Goal: Task Accomplishment & Management: Manage account settings

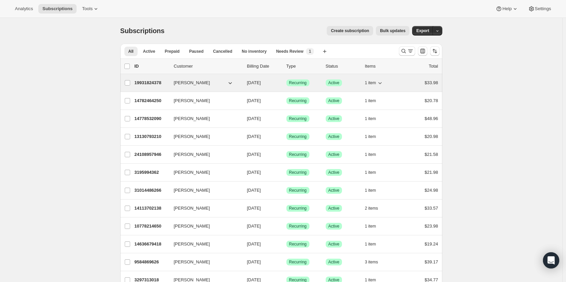
click at [147, 82] on p "19931824378" at bounding box center [151, 83] width 34 height 7
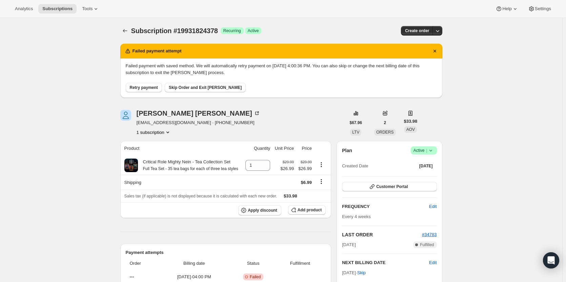
click at [148, 86] on span "Retry payment" at bounding box center [144, 87] width 28 height 5
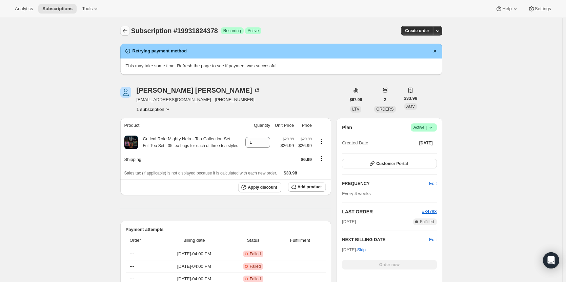
click at [125, 32] on icon "Subscriptions" at bounding box center [125, 30] width 7 height 7
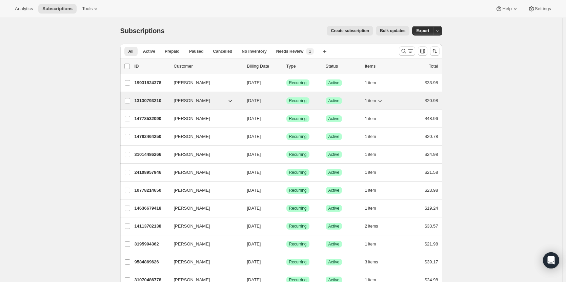
click at [146, 100] on p "13130793210" at bounding box center [151, 101] width 34 height 7
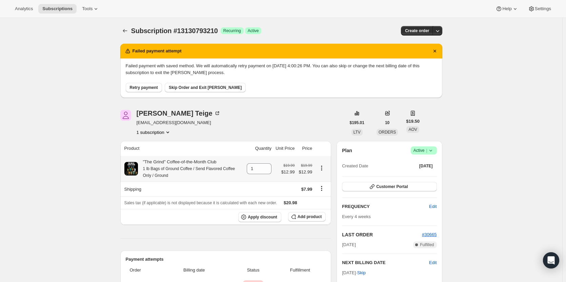
click at [145, 85] on button "Retry payment" at bounding box center [144, 87] width 36 height 9
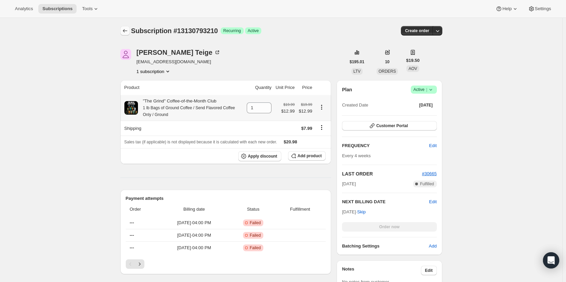
click at [123, 30] on icon "Subscriptions" at bounding box center [125, 30] width 7 height 7
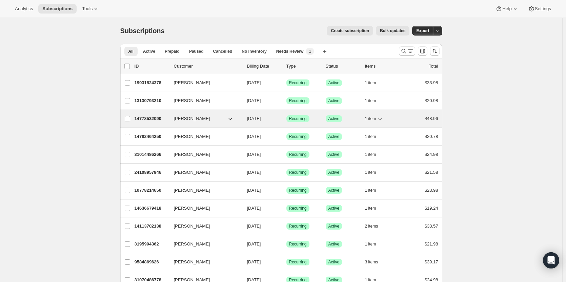
click at [150, 119] on p "14778532090" at bounding box center [151, 118] width 34 height 7
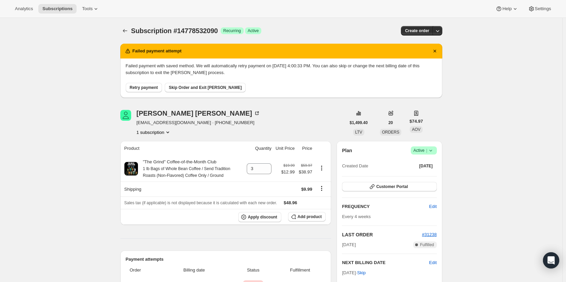
click at [143, 88] on span "Retry payment" at bounding box center [144, 87] width 28 height 5
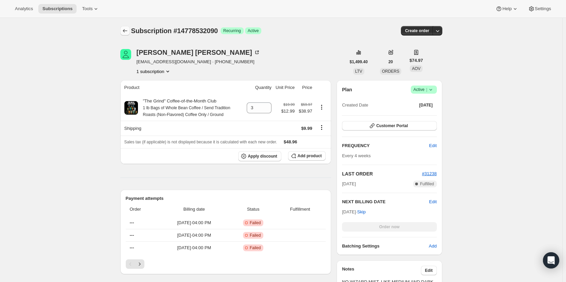
click at [128, 31] on icon "Subscriptions" at bounding box center [125, 30] width 7 height 7
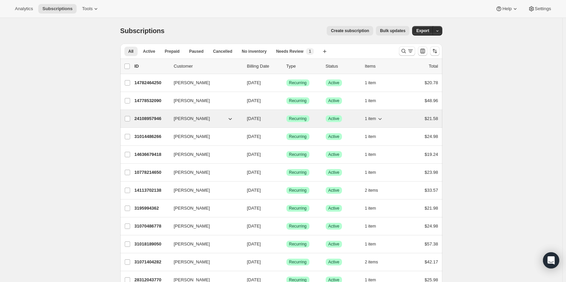
click at [148, 119] on p "24108957946" at bounding box center [151, 118] width 34 height 7
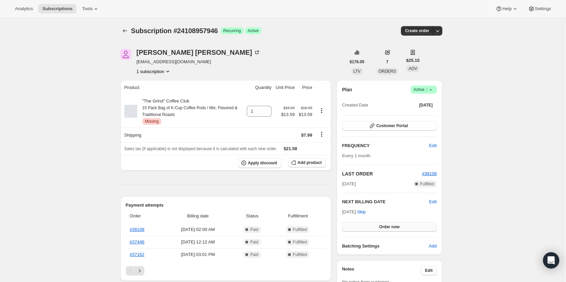
click at [412, 229] on button "Order now" at bounding box center [389, 227] width 94 height 9
click at [412, 229] on button "Click to confirm" at bounding box center [389, 227] width 94 height 9
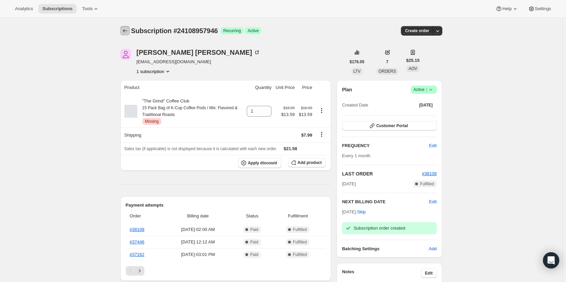
click at [123, 31] on icon "Subscriptions" at bounding box center [125, 30] width 7 height 7
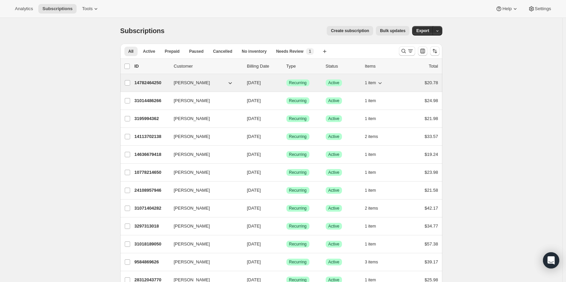
click at [147, 83] on p "14782464250" at bounding box center [151, 83] width 34 height 7
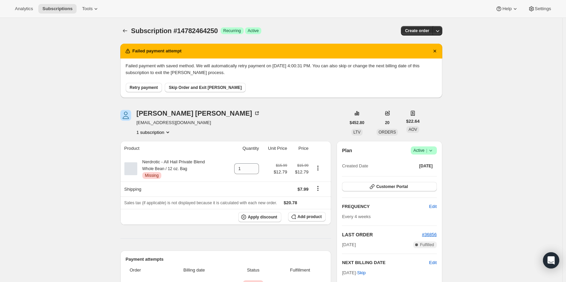
click at [146, 92] on div "Failed payment with saved method. We will automatically retry payment on 10/31/…" at bounding box center [281, 78] width 322 height 39
click at [145, 91] on button "Retry payment" at bounding box center [144, 87] width 36 height 9
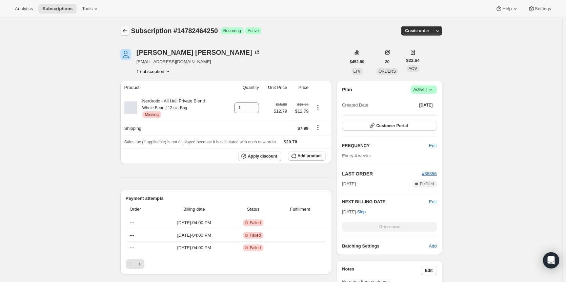
click at [128, 33] on icon "Subscriptions" at bounding box center [125, 30] width 7 height 7
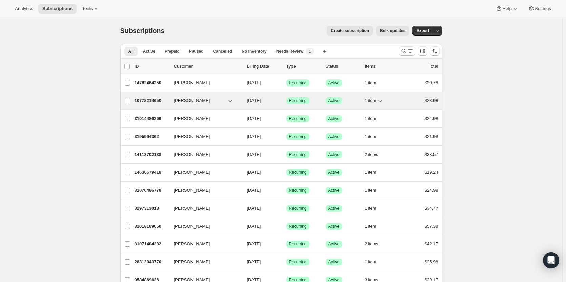
click at [142, 102] on p "10778214650" at bounding box center [151, 101] width 34 height 7
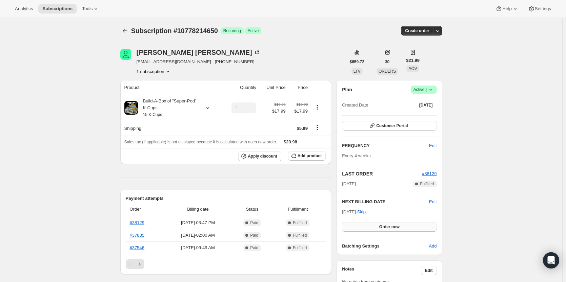
click at [390, 226] on span "Order now" at bounding box center [389, 227] width 20 height 5
click at [390, 226] on span "Click to confirm" at bounding box center [389, 227] width 31 height 5
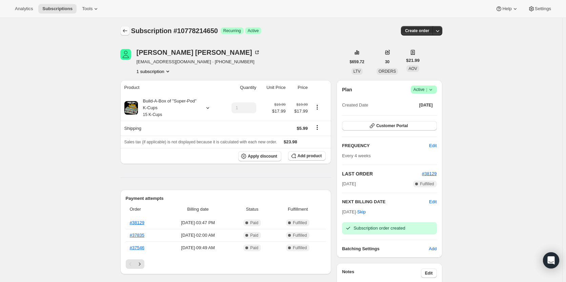
click at [130, 31] on button "Subscriptions" at bounding box center [124, 30] width 9 height 9
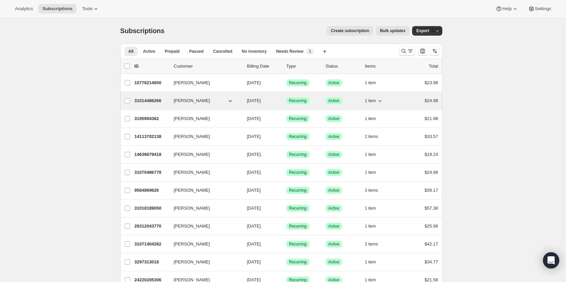
click at [144, 101] on p "31014486266" at bounding box center [151, 101] width 34 height 7
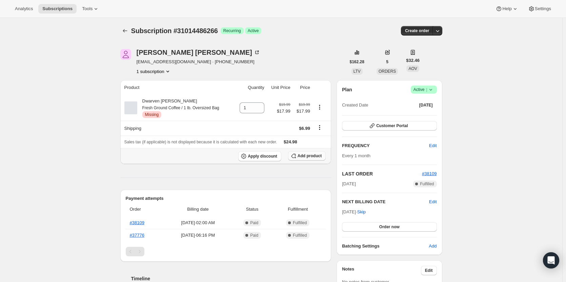
click at [317, 154] on span "Add product" at bounding box center [309, 155] width 24 height 5
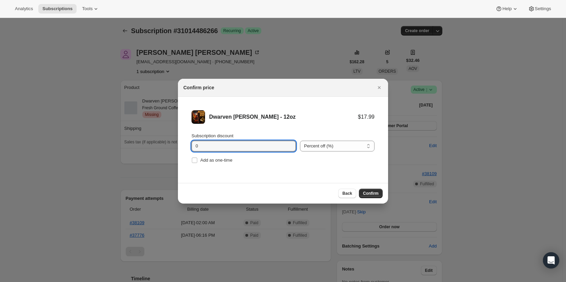
type input "10"
click at [370, 194] on span "Confirm" at bounding box center [371, 193] width 16 height 5
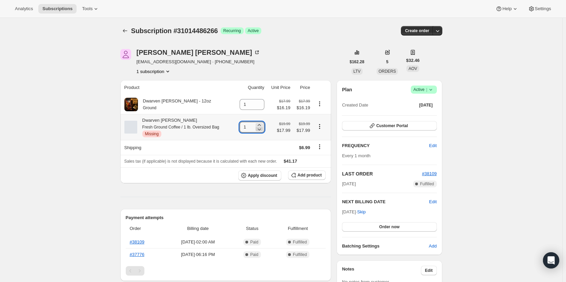
click at [260, 131] on icon at bounding box center [258, 130] width 3 height 2
type input "0"
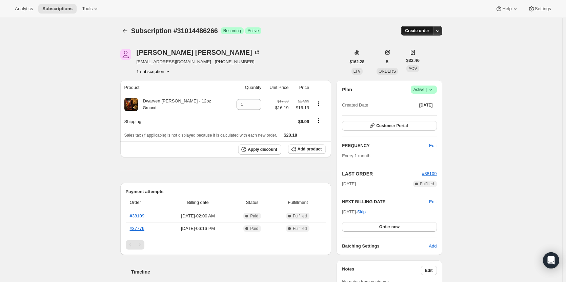
click at [422, 30] on span "Create order" at bounding box center [417, 30] width 24 height 5
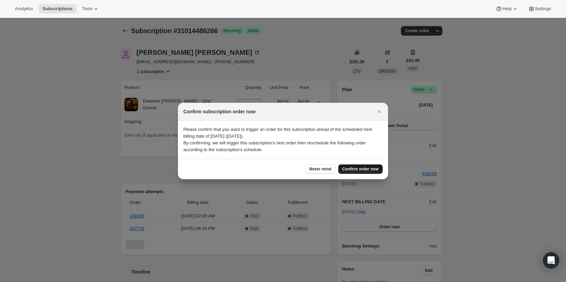
click at [362, 168] on span "Confirm order now" at bounding box center [360, 169] width 36 height 5
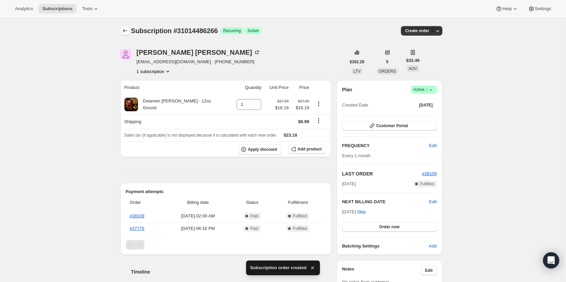
click at [128, 31] on icon "Subscriptions" at bounding box center [125, 30] width 7 height 7
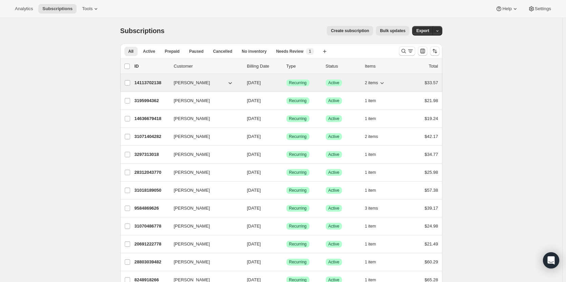
click at [147, 85] on p "14113702138" at bounding box center [151, 83] width 34 height 7
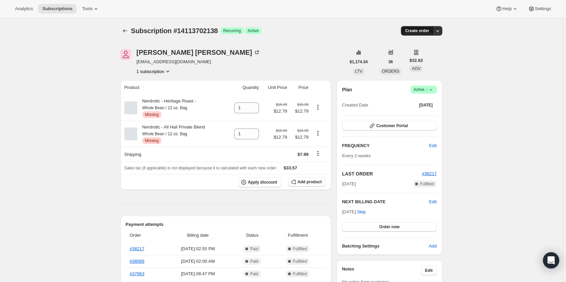
click at [417, 27] on button "Create order" at bounding box center [417, 30] width 32 height 9
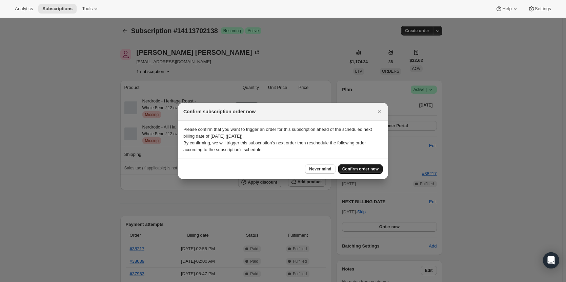
click at [364, 170] on span "Confirm order now" at bounding box center [360, 169] width 36 height 5
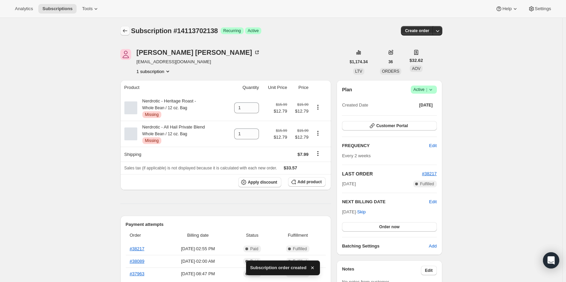
click at [128, 28] on icon "Subscriptions" at bounding box center [125, 30] width 7 height 7
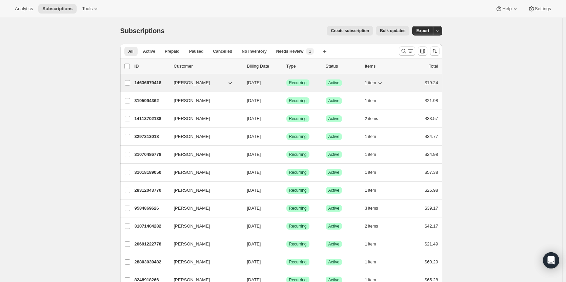
click at [142, 84] on p "14636679418" at bounding box center [151, 83] width 34 height 7
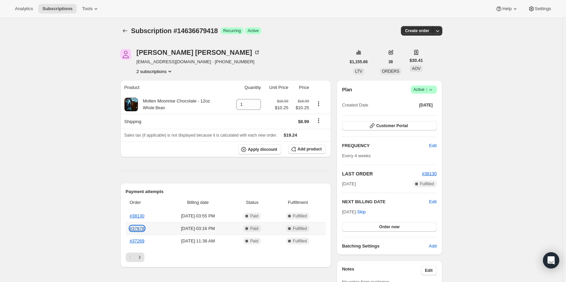
click at [136, 229] on link "#37878" at bounding box center [137, 228] width 15 height 5
click at [138, 243] on link "#37269" at bounding box center [137, 241] width 15 height 5
click at [314, 148] on span "Add product" at bounding box center [309, 149] width 24 height 5
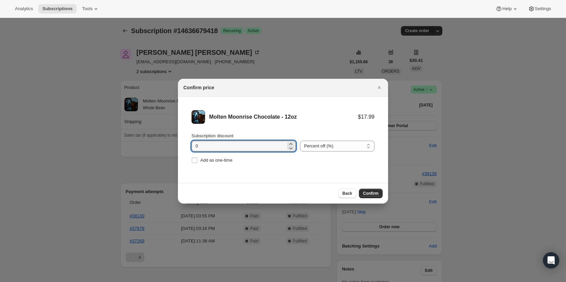
drag, startPoint x: 196, startPoint y: 146, endPoint x: 136, endPoint y: 147, distance: 60.0
type input "20"
click at [369, 193] on span "Confirm" at bounding box center [371, 193] width 16 height 5
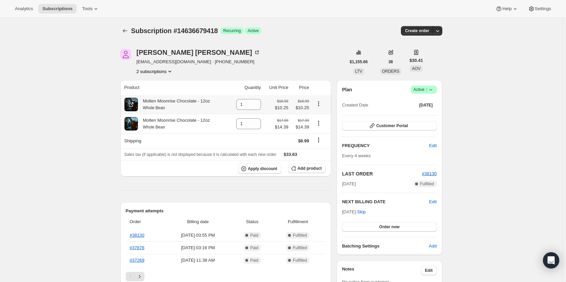
click at [320, 104] on icon "Product actions" at bounding box center [318, 104] width 7 height 7
click at [257, 107] on icon at bounding box center [255, 106] width 7 height 7
type input "0"
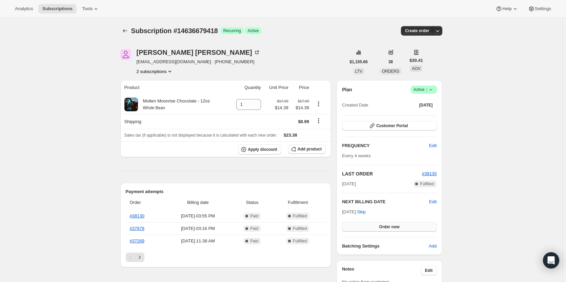
click at [394, 227] on span "Order now" at bounding box center [389, 227] width 20 height 5
click at [381, 227] on span "Click to confirm" at bounding box center [389, 227] width 31 height 5
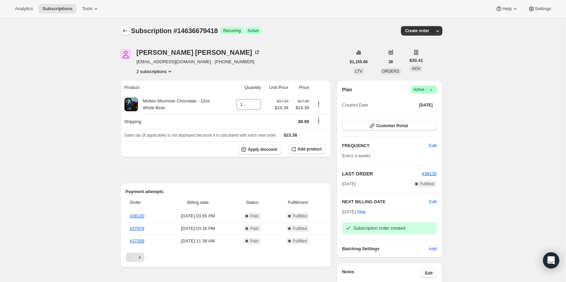
click at [127, 31] on icon "Subscriptions" at bounding box center [125, 30] width 7 height 7
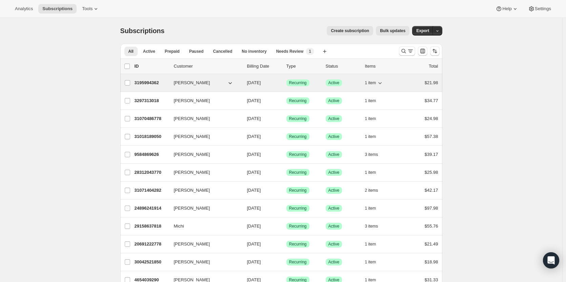
click at [146, 83] on p "3195994362" at bounding box center [151, 83] width 34 height 7
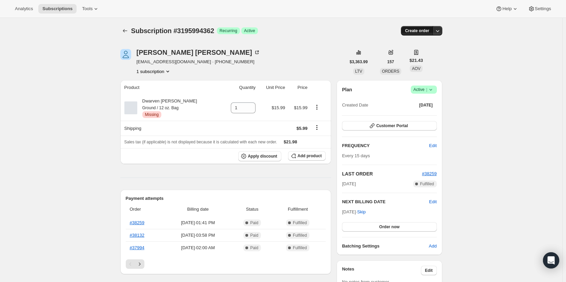
click at [416, 29] on span "Create order" at bounding box center [417, 30] width 24 height 5
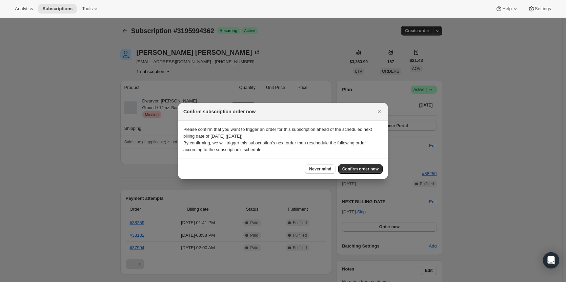
click at [362, 39] on div at bounding box center [283, 141] width 566 height 282
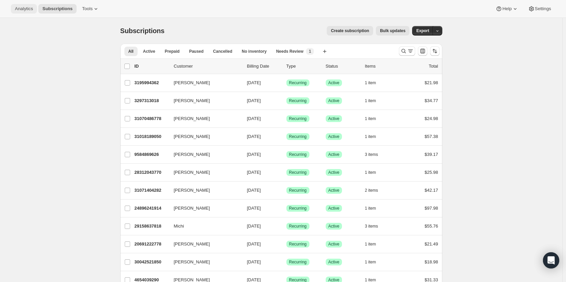
click at [26, 8] on span "Analytics" at bounding box center [24, 8] width 18 height 5
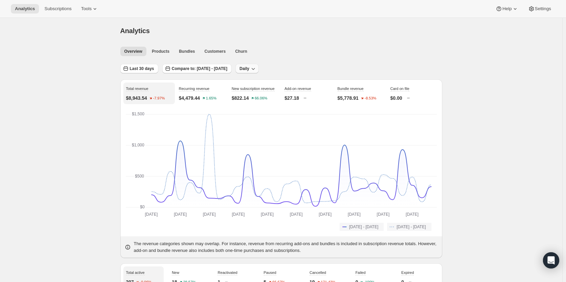
click at [249, 69] on span "Daily" at bounding box center [244, 68] width 10 height 5
click at [275, 94] on span "Weekly" at bounding box center [274, 94] width 14 height 5
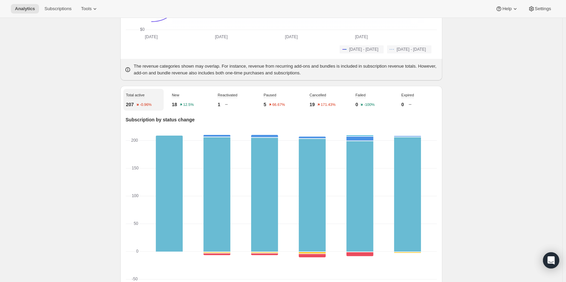
scroll to position [226, 0]
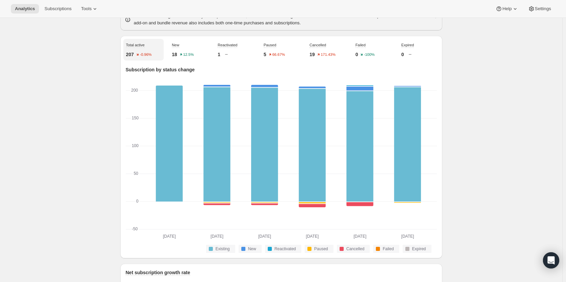
scroll to position [234, 0]
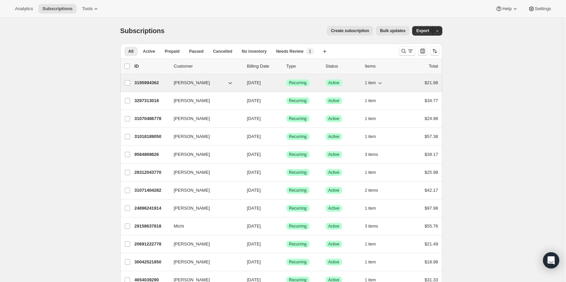
click at [141, 82] on p "3195994362" at bounding box center [151, 83] width 34 height 7
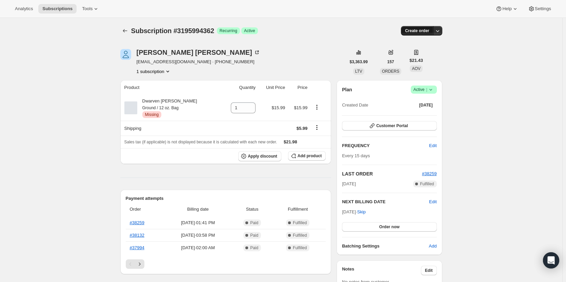
click at [418, 30] on span "Create order" at bounding box center [417, 30] width 24 height 5
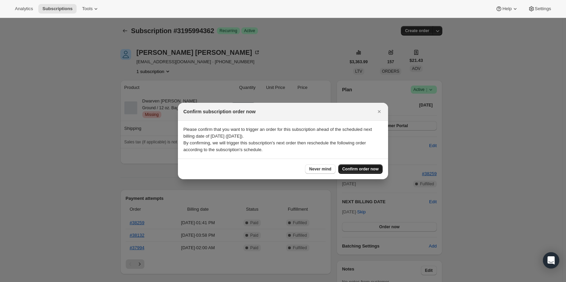
click at [370, 170] on span "Confirm order now" at bounding box center [360, 169] width 36 height 5
